Goal: Information Seeking & Learning: Learn about a topic

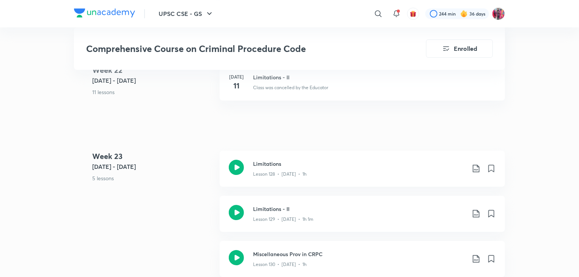
scroll to position [7030, 0]
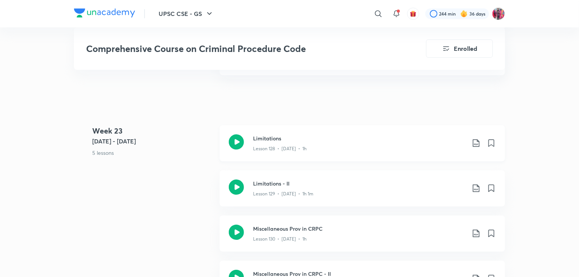
click at [241, 139] on icon at bounding box center [236, 141] width 15 height 15
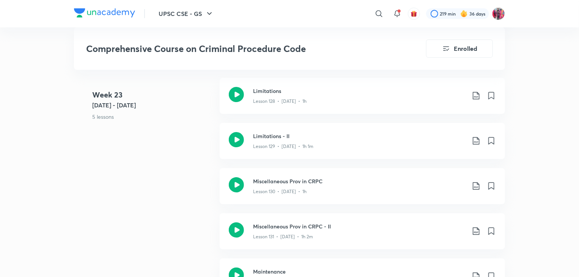
scroll to position [7319, 0]
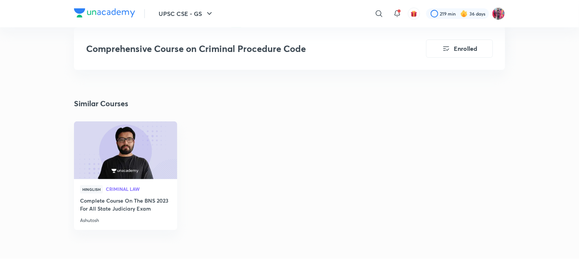
click at [380, 196] on div "Hinglish Criminal Law Complete Course On The BNS 2023 For All State Judiciary E…" at bounding box center [290, 183] width 444 height 122
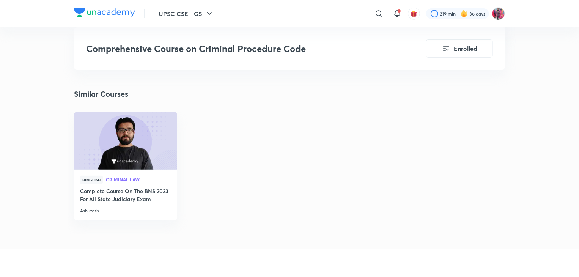
scroll to position [7365, 0]
